Goal: Navigation & Orientation: Go to known website

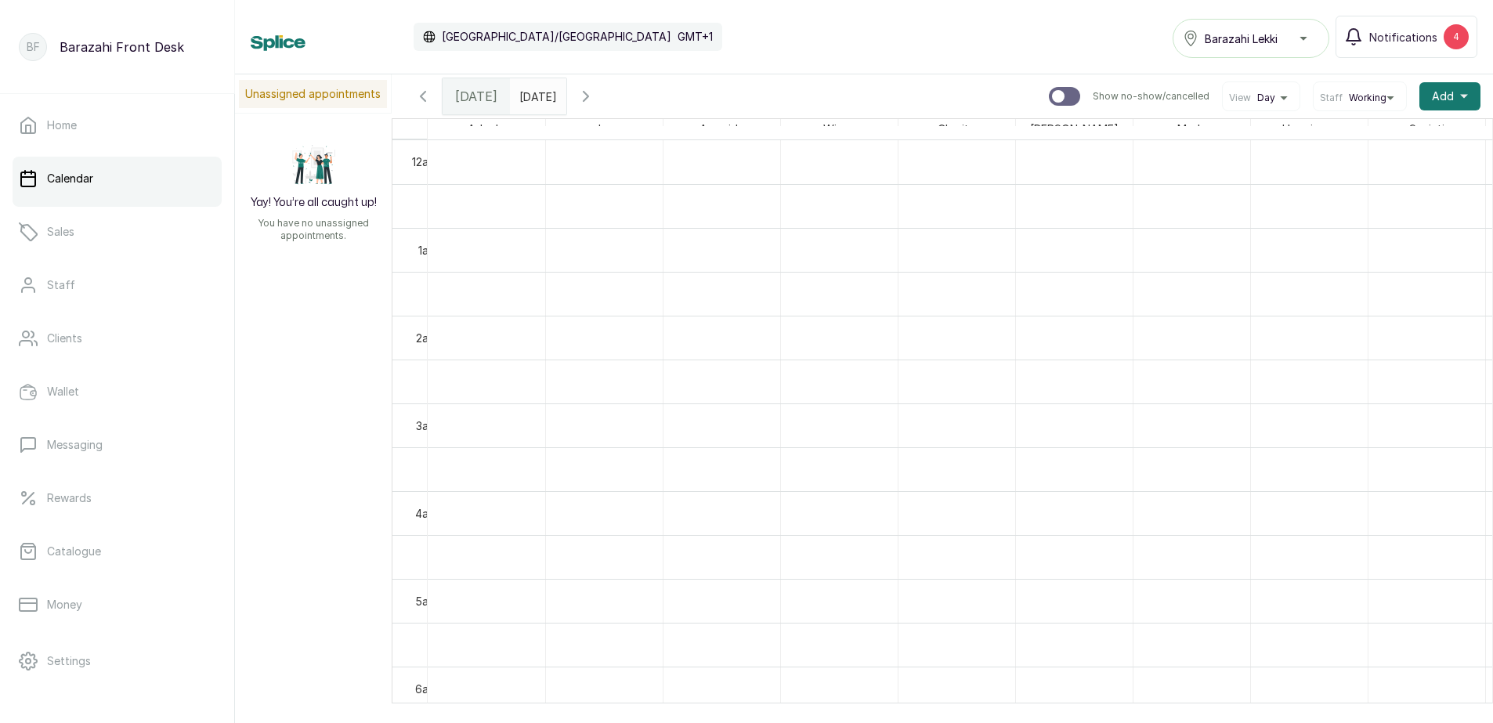
scroll to position [0, 325]
